Goal: Transaction & Acquisition: Purchase product/service

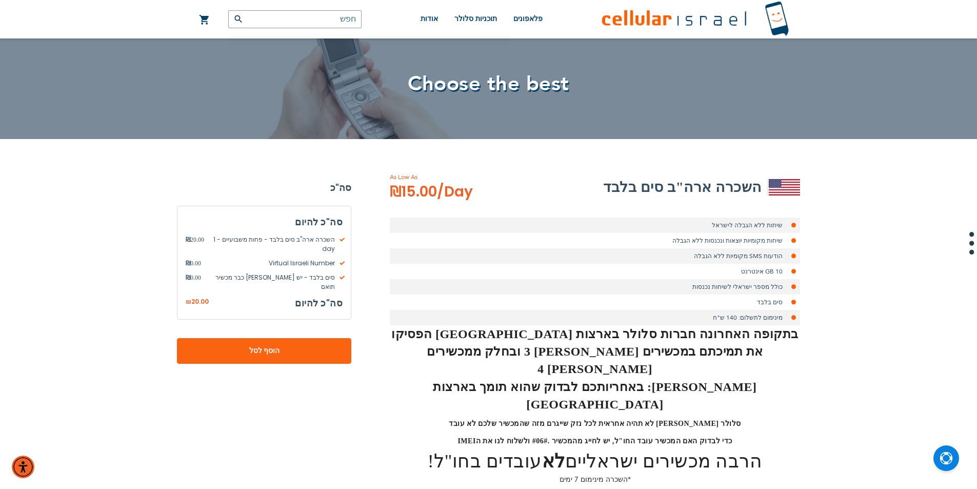
scroll to position [86, 0]
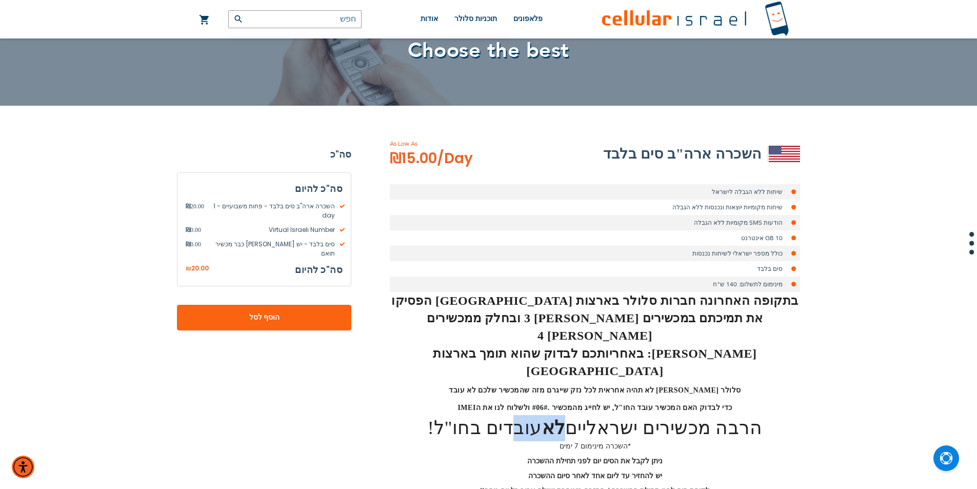
drag, startPoint x: 528, startPoint y: 389, endPoint x: 574, endPoint y: 389, distance: 45.7
click at [574, 415] on h2 "הרבה מכשירים [DEMOGRAPHIC_DATA] לא עובדים בחו"ל!" at bounding box center [595, 428] width 410 height 26
click at [558, 418] on strong "לא" at bounding box center [553, 428] width 23 height 21
drag, startPoint x: 551, startPoint y: 391, endPoint x: 586, endPoint y: 386, distance: 35.8
click at [586, 415] on h2 "הרבה מכשירים [DEMOGRAPHIC_DATA] לא עובדים בחו"ל!" at bounding box center [595, 428] width 410 height 26
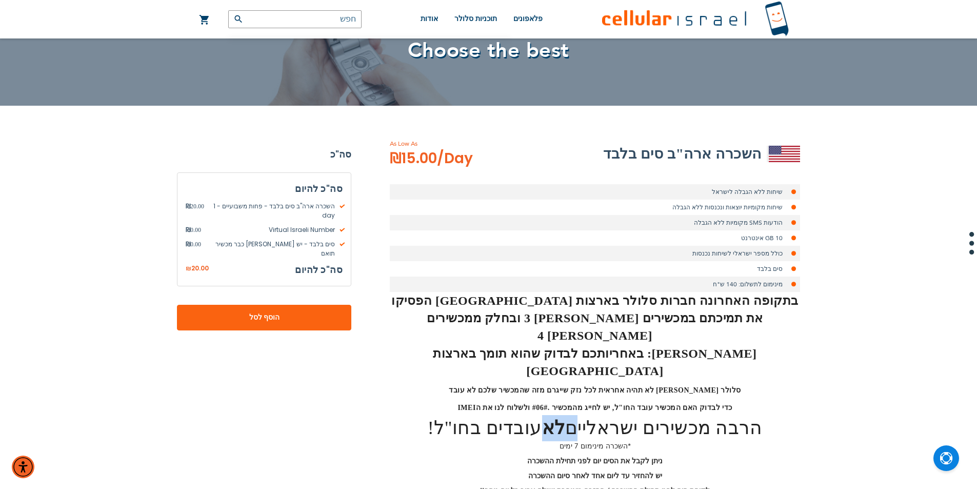
click at [565, 418] on strong "לא" at bounding box center [553, 428] width 23 height 21
drag, startPoint x: 562, startPoint y: 407, endPoint x: 600, endPoint y: 407, distance: 38.5
click at [592, 441] on p "*השכרה מינימום 7 ימים" at bounding box center [595, 446] width 410 height 10
click at [615, 441] on p "*השכרה מינימום 7 ימים" at bounding box center [595, 446] width 410 height 10
drag, startPoint x: 635, startPoint y: 423, endPoint x: 530, endPoint y: 435, distance: 106.3
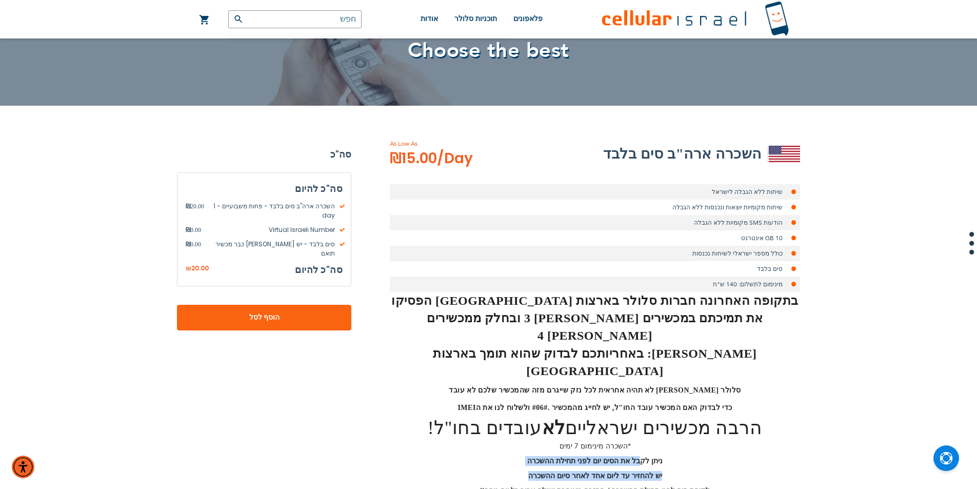
click at [530, 435] on div "בתקופה האחרונה חברות סלולר בארצות [GEOGRAPHIC_DATA] הפסיקו את תמיכתם במכשירים […" at bounding box center [595, 394] width 410 height 204
click at [524, 435] on div "בתקופה האחרונה חברות סלולר בארצות [GEOGRAPHIC_DATA] הפסיקו את תמיכתם במכשירים […" at bounding box center [595, 394] width 410 height 204
drag, startPoint x: 559, startPoint y: 440, endPoint x: 695, endPoint y: 438, distance: 135.5
click at [695, 438] on div "בתקופה האחרונה חברות סלולר בארצות [GEOGRAPHIC_DATA] הפסיקו את תמיכתם במכשירים […" at bounding box center [595, 394] width 410 height 204
click at [686, 449] on div "בתקופה האחרונה חברות סלולר בארצות [GEOGRAPHIC_DATA] הפסיקו את תמיכתם במכשירים […" at bounding box center [595, 394] width 410 height 204
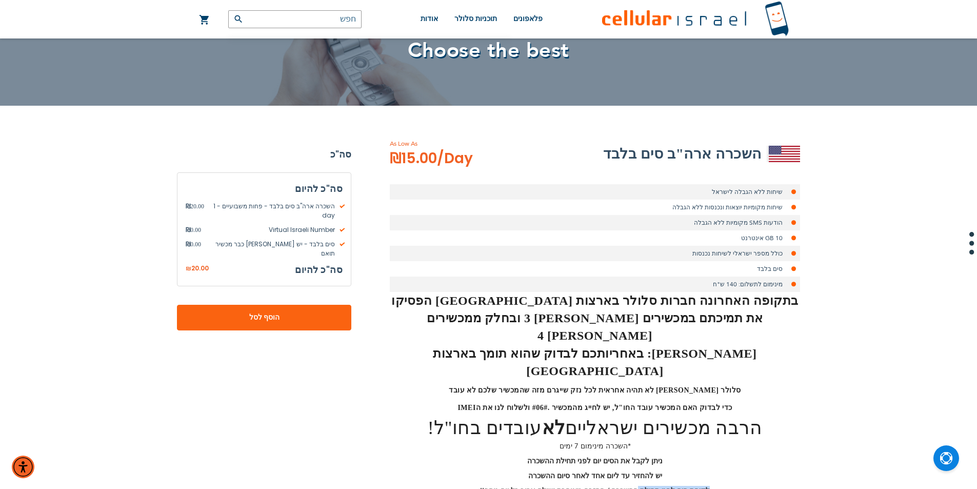
drag, startPoint x: 634, startPoint y: 460, endPoint x: 739, endPoint y: 456, distance: 105.3
click at [739, 486] on p "לקיחת סים לפני תחילת ההשכרה / החזרה מאוחרת ישולם עבור כל יום נוסף!!" at bounding box center [595, 491] width 410 height 10
click at [652, 469] on div "השכרה ארה"ב סים בלבד As Low As ₪15.00 /Day שיחות ללא הגבלה לישראל שיחות מקומיות…" at bounding box center [595, 418] width 410 height 559
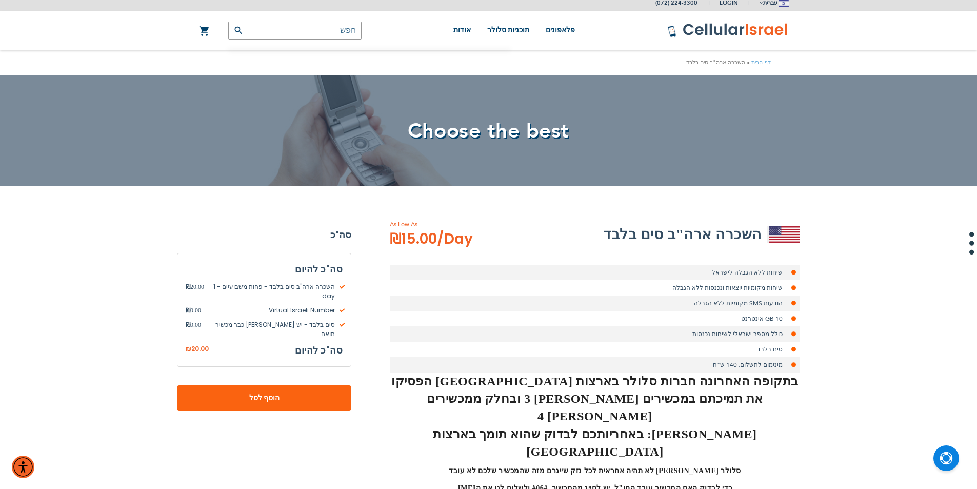
scroll to position [0, 0]
